Goal: Transaction & Acquisition: Purchase product/service

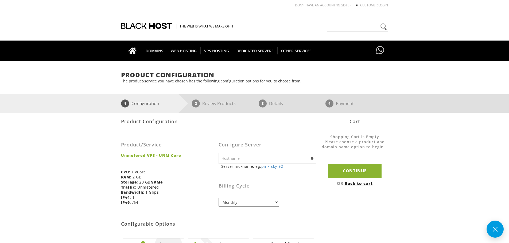
click at [264, 159] on input "text" at bounding box center [266, 158] width 97 height 11
paste input "[DOMAIN_NAME]"
type input "[DOMAIN_NAME]"
click at [190, 156] on strong "Unmetered VPS - UNM Core" at bounding box center [167, 155] width 93 height 5
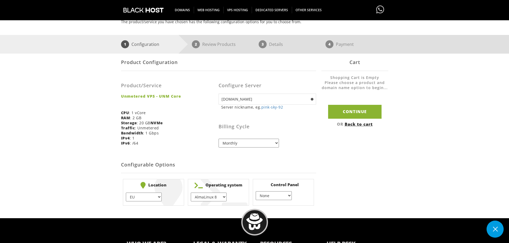
scroll to position [67, 0]
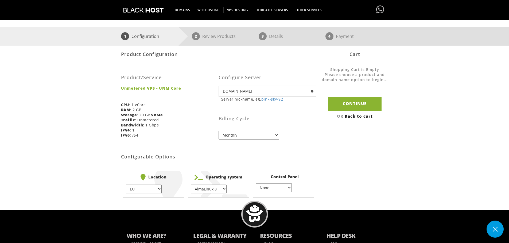
click at [153, 192] on select "EU } [GEOGRAPHIC_DATA] } [GEOGRAPHIC_DATA] } [GEOGRAPHIC_DATA] } [GEOGRAPHIC_DA…" at bounding box center [144, 189] width 36 height 9
select select "1226"
click at [126, 185] on select "EU } [GEOGRAPHIC_DATA] } [GEOGRAPHIC_DATA] } [GEOGRAPHIC_DATA] } [GEOGRAPHIC_DA…" at bounding box center [144, 189] width 36 height 9
click at [214, 189] on select "AlmaLinux 8 } AlmaLinux 9 } AlmaLinux 10 } Rocky Linux 8 } Rocky Linux 9 } Cent…" at bounding box center [209, 189] width 36 height 9
select select "1230"
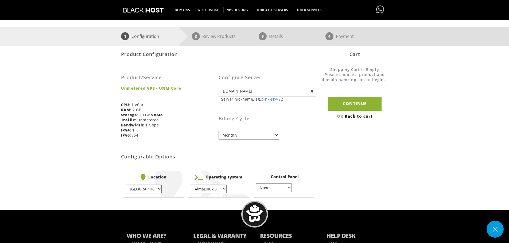
click at [191, 185] on select "AlmaLinux 8 } AlmaLinux 9 } AlmaLinux 10 } Rocky Linux 8 } Rocky Linux 9 } Cent…" at bounding box center [209, 189] width 36 height 9
click at [356, 98] on input "Continue" at bounding box center [354, 104] width 53 height 14
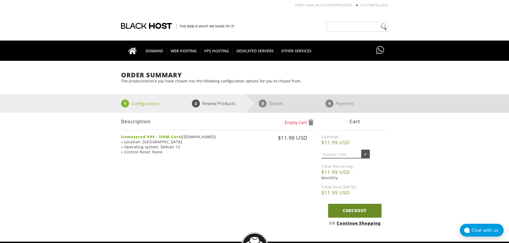
click at [332, 209] on link "Checkout" at bounding box center [354, 211] width 53 height 14
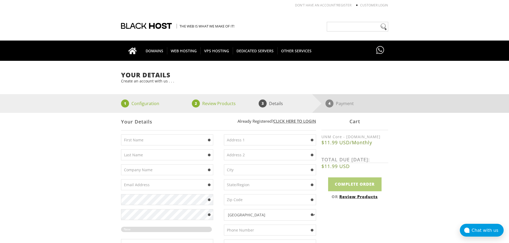
click at [183, 141] on input "text" at bounding box center [167, 140] width 92 height 11
click at [176, 139] on input "text" at bounding box center [167, 140] width 92 height 11
type input "Josh"
type input "Murdoch"
type input "joshmurdoch1984@gmail.com"
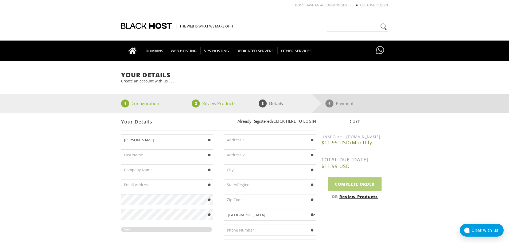
type input "1106 Mary St"
type input "Clare"
type input "MI"
type input "48617"
type input "9479485615"
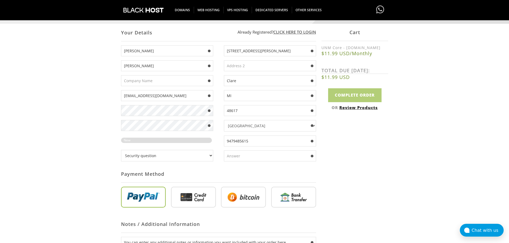
scroll to position [89, 0]
click at [168, 102] on div "Josh Murdoch joshmurdoch1984@gmail.com New Password Rating: 0%" at bounding box center [169, 105] width 97 height 120
click at [187, 156] on select "Security question What's your favorite color? What is the first name of the per…" at bounding box center [167, 155] width 92 height 11
select select "1"
click at [121, 150] on select "Security question What's your favorite color? What is the first name of the per…" at bounding box center [167, 155] width 92 height 11
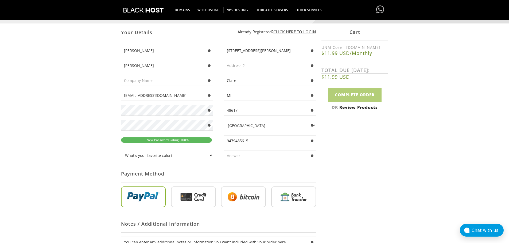
click at [264, 157] on input "text" at bounding box center [270, 155] width 92 height 11
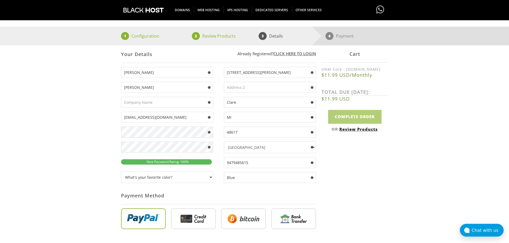
scroll to position [67, 0]
type input "Blue"
click at [202, 218] on input "radio" at bounding box center [193, 220] width 45 height 21
radio input "true"
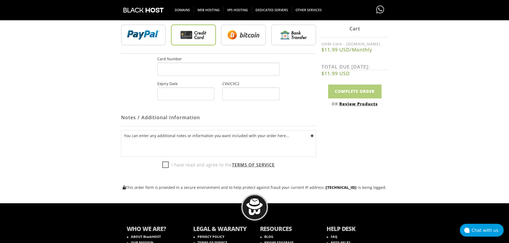
scroll to position [267, 0]
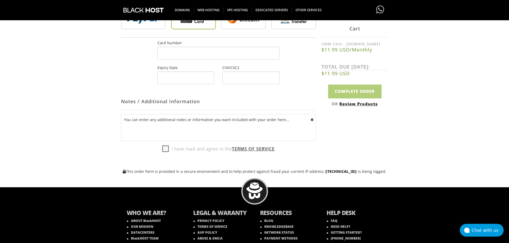
click at [162, 148] on label "I have read and agree to the Terms of Service" at bounding box center [218, 149] width 112 height 8
checkbox input "true"
click at [366, 91] on input "Complete Order" at bounding box center [354, 92] width 53 height 14
type input "Please Wait..."
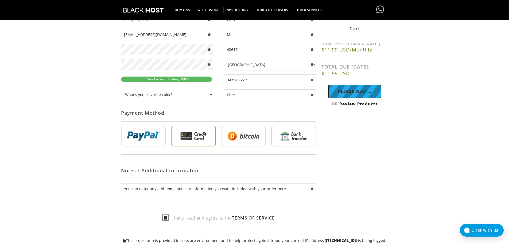
scroll to position [134, 0]
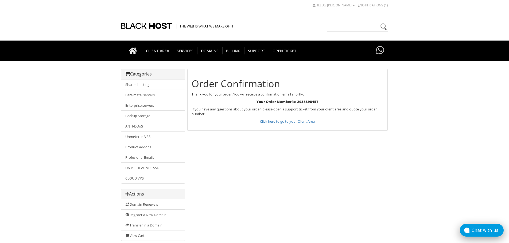
click at [495, 232] on div "Chat with us" at bounding box center [487, 230] width 32 height 5
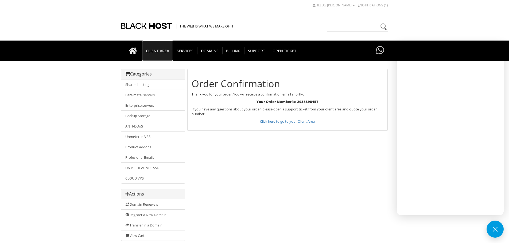
click at [160, 49] on span "CLIENT AREA" at bounding box center [157, 50] width 31 height 7
